Goal: Task Accomplishment & Management: Manage account settings

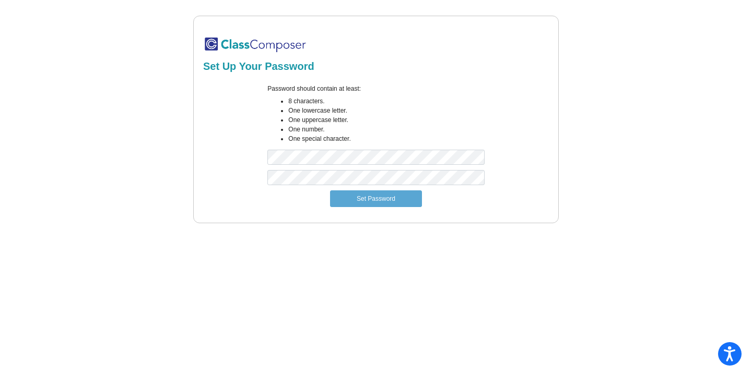
click at [245, 42] on img at bounding box center [255, 44] width 104 height 17
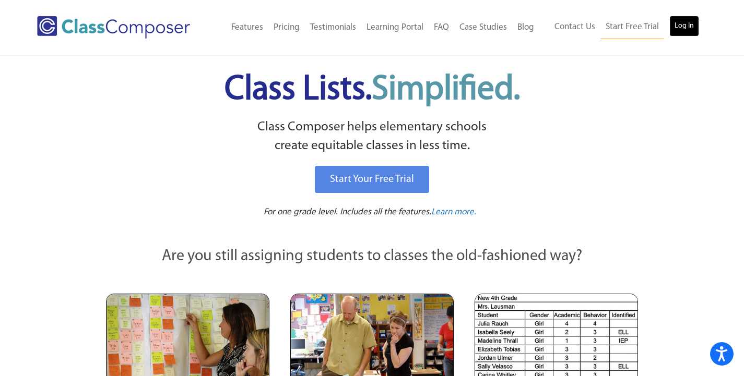
click at [693, 29] on link "Log In" at bounding box center [684, 26] width 30 height 21
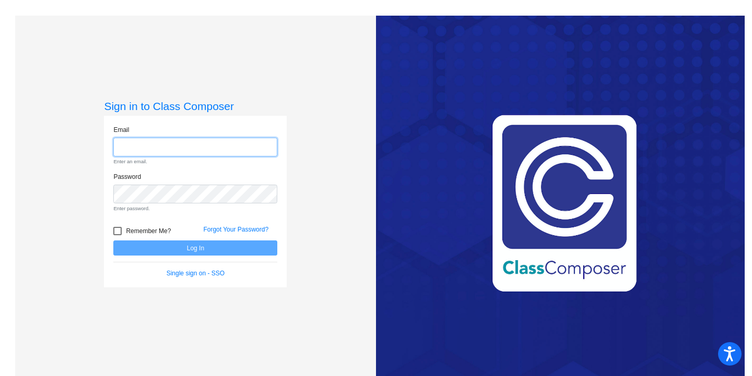
click at [202, 149] on input "email" at bounding box center [195, 147] width 164 height 19
type input "[PERSON_NAME][EMAIL_ADDRESS][PERSON_NAME][DOMAIN_NAME]"
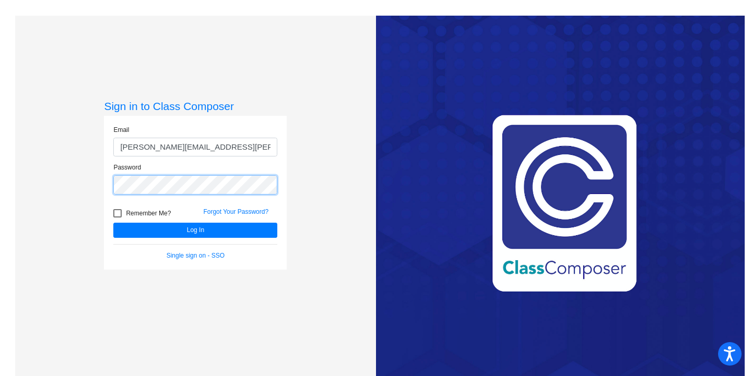
click at [113, 223] on button "Log In" at bounding box center [195, 230] width 164 height 15
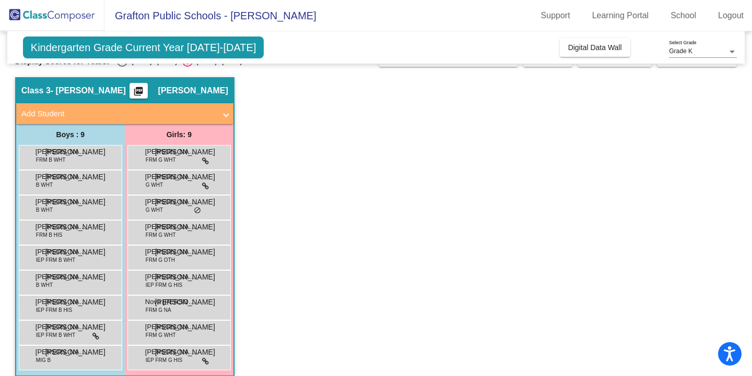
scroll to position [33, 0]
